Goal: Information Seeking & Learning: Compare options

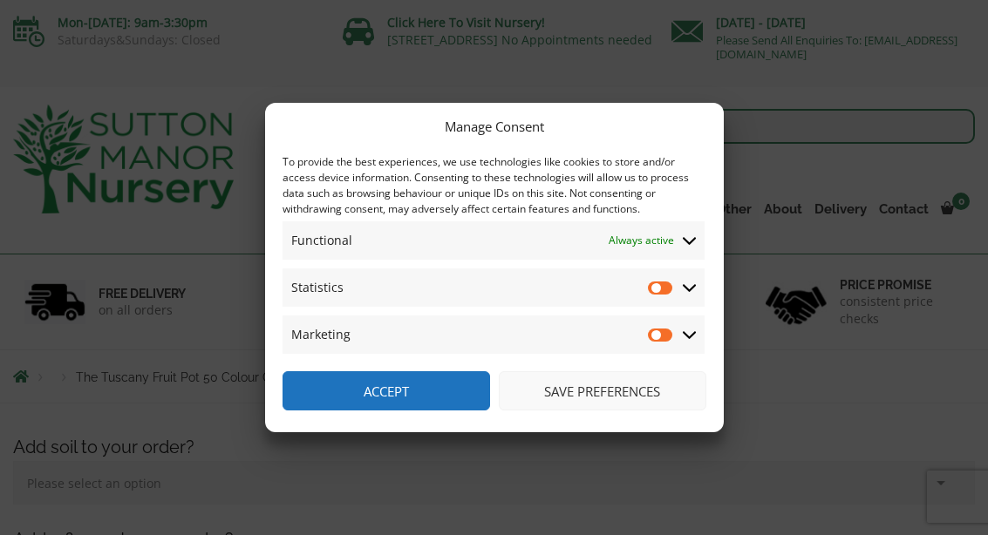
click at [664, 289] on input "Statistics" at bounding box center [661, 287] width 26 height 17
click at [664, 287] on input "Statistics" at bounding box center [661, 287] width 26 height 17
checkbox input "false"
click at [567, 385] on button "Save preferences" at bounding box center [603, 390] width 208 height 39
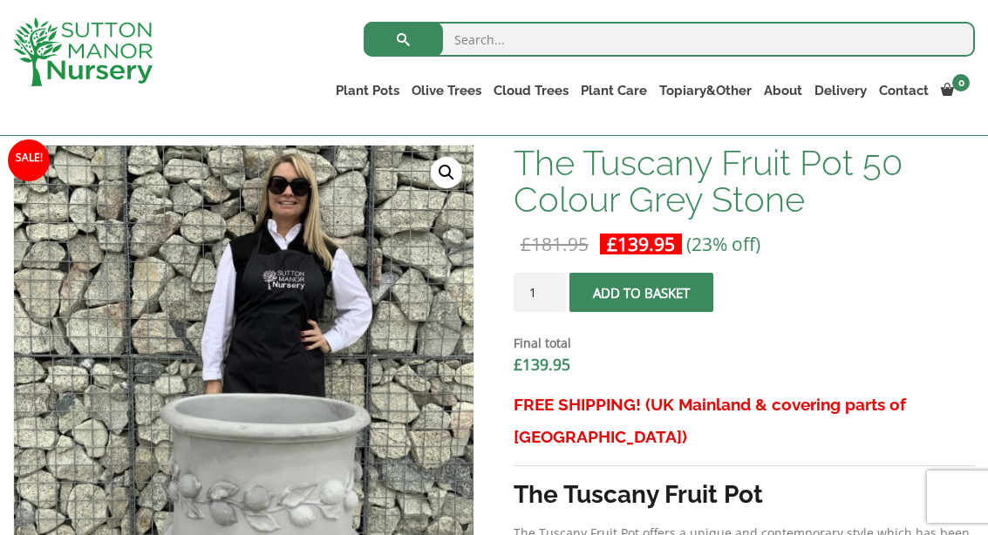
scroll to position [519, 0]
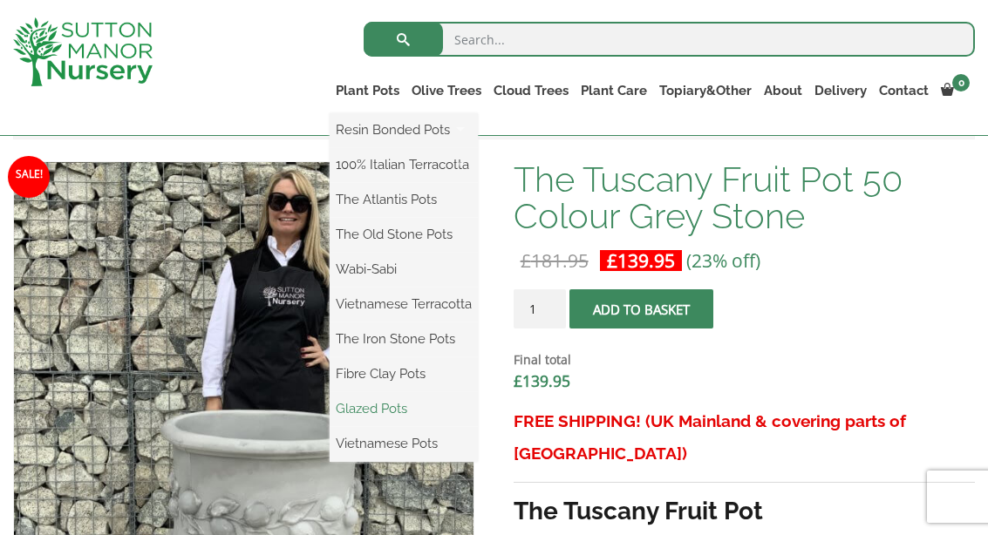
click at [376, 405] on link "Glazed Pots" at bounding box center [404, 409] width 148 height 26
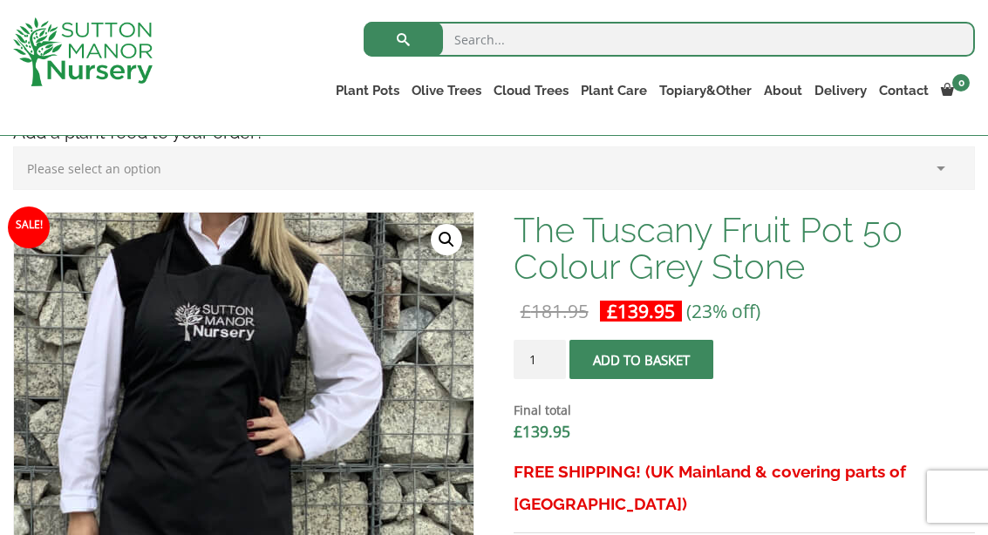
scroll to position [467, 0]
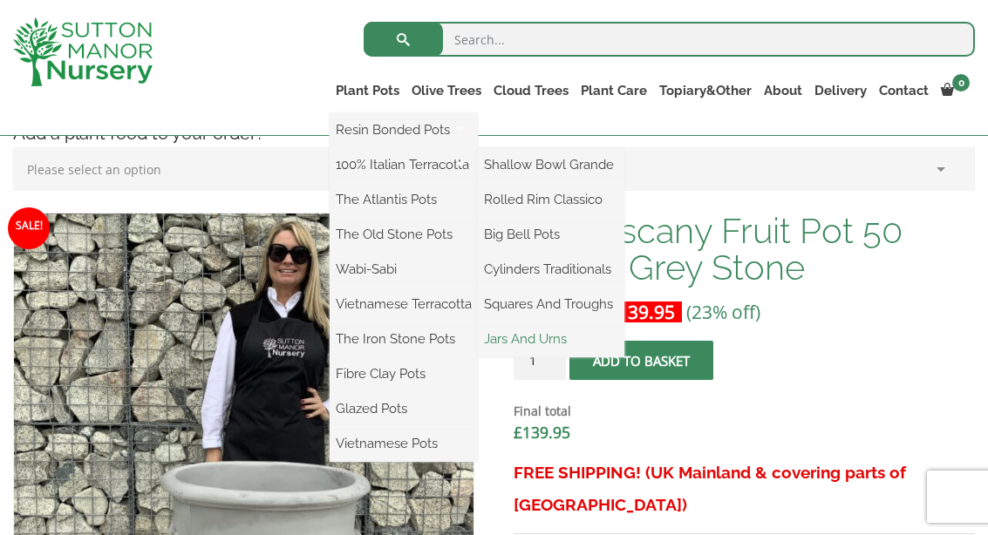
click at [526, 341] on link "Jars And Urns" at bounding box center [551, 339] width 146 height 26
click at [531, 266] on link "Cylinders Traditionals" at bounding box center [551, 269] width 146 height 26
click at [535, 233] on link "Big Bell Pots" at bounding box center [551, 234] width 146 height 26
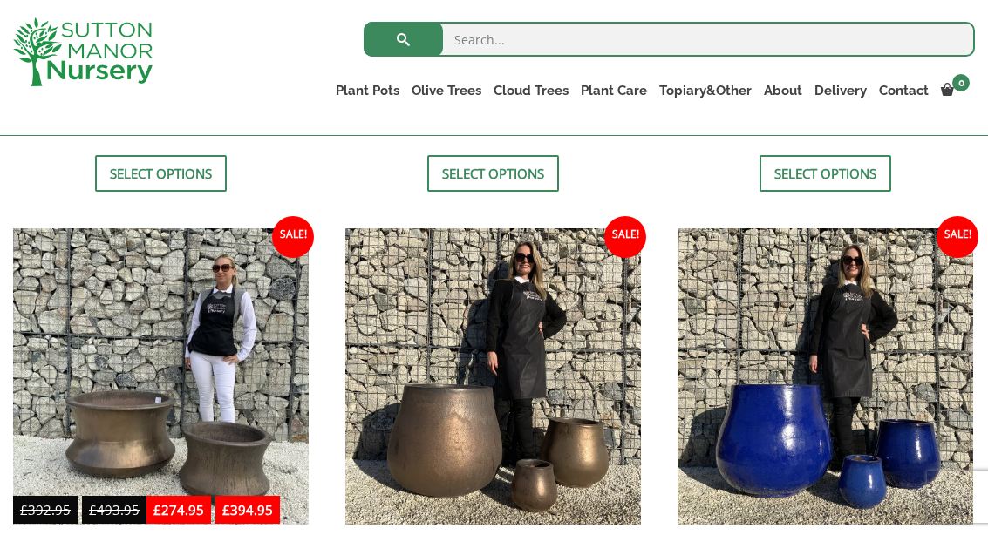
scroll to position [1234, 0]
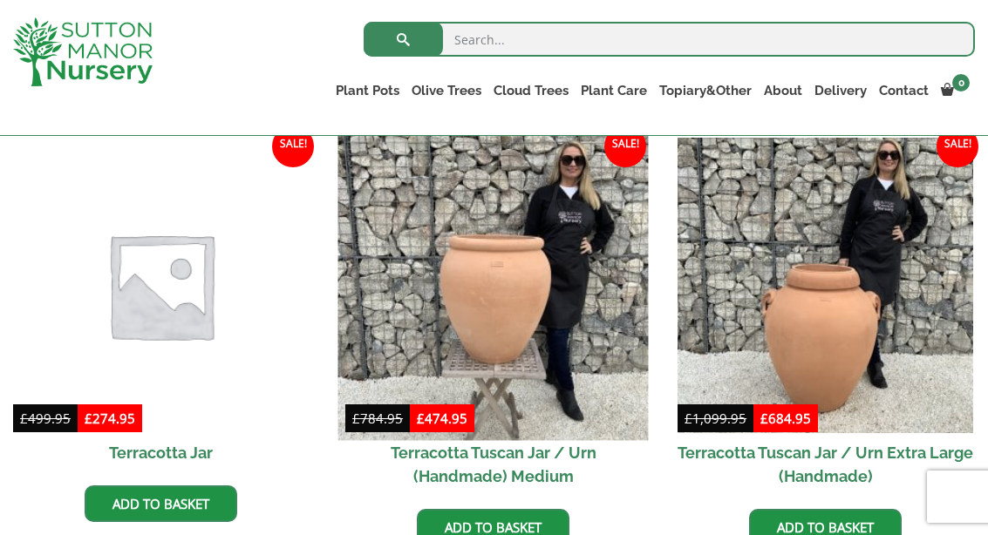
scroll to position [787, 0]
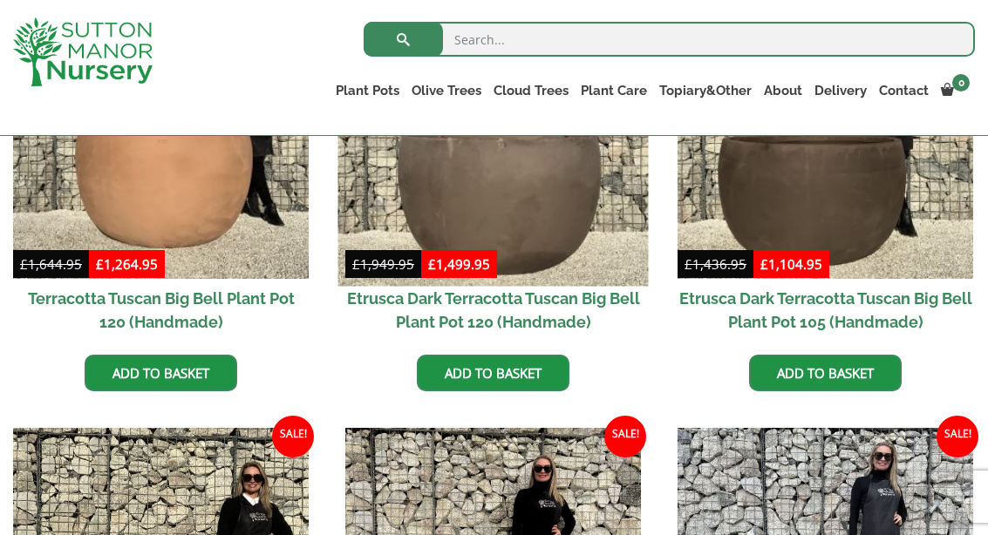
scroll to position [527, 0]
